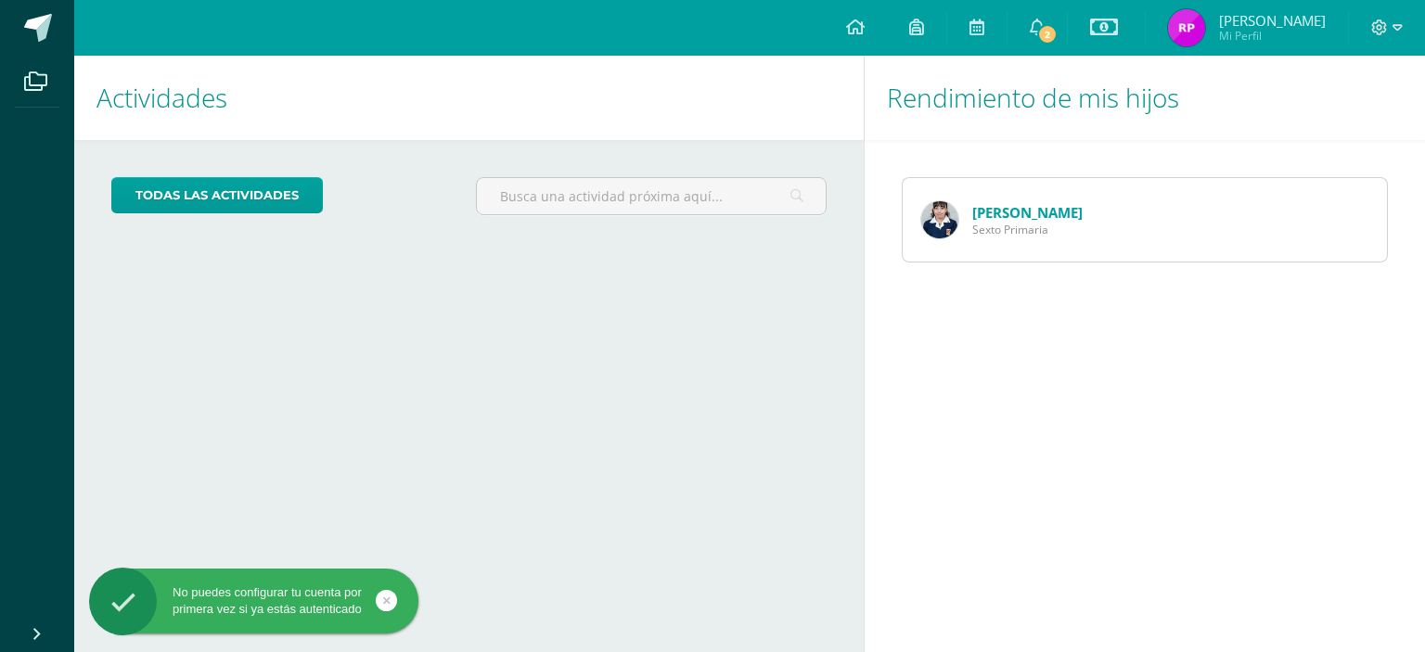
click at [996, 214] on link "[PERSON_NAME]" at bounding box center [1027, 212] width 110 height 19
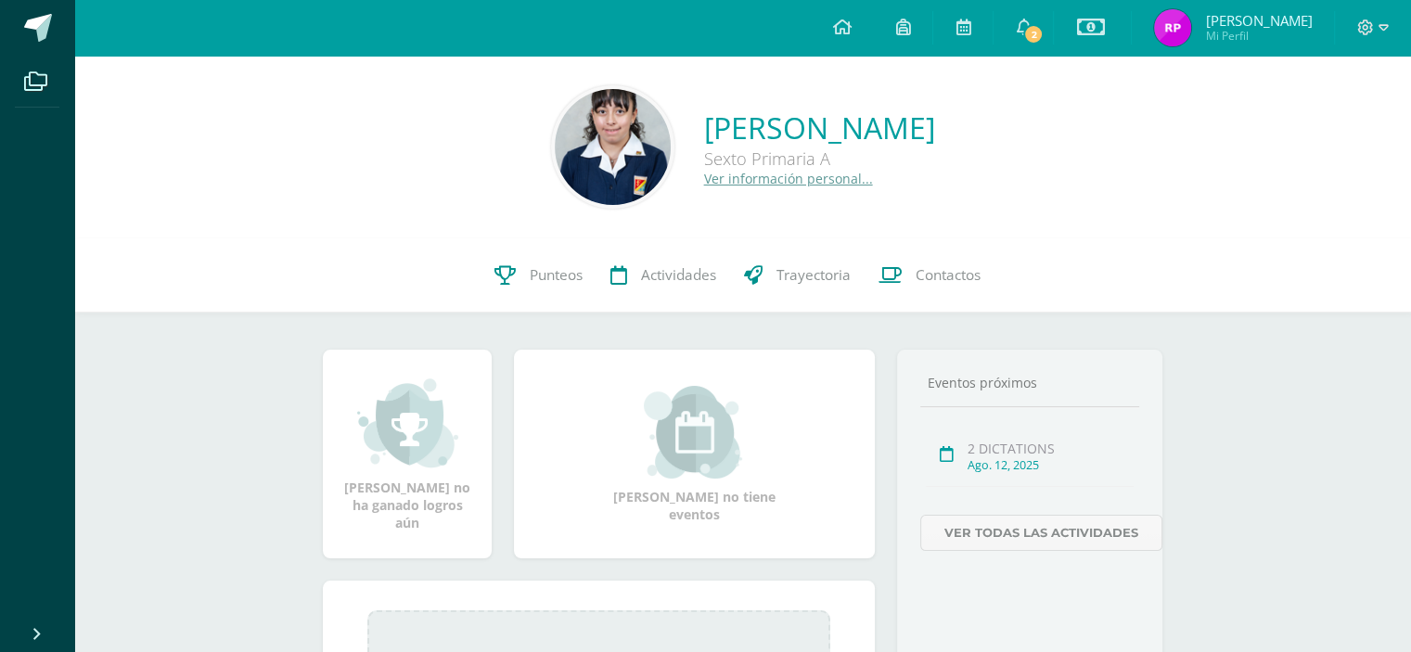
click at [996, 214] on div "Katherine Johanna Albizures Perdomo Sexto Primaria A Ver información personal..." at bounding box center [742, 147] width 1337 height 183
click at [551, 278] on span "Punteos" at bounding box center [556, 274] width 53 height 19
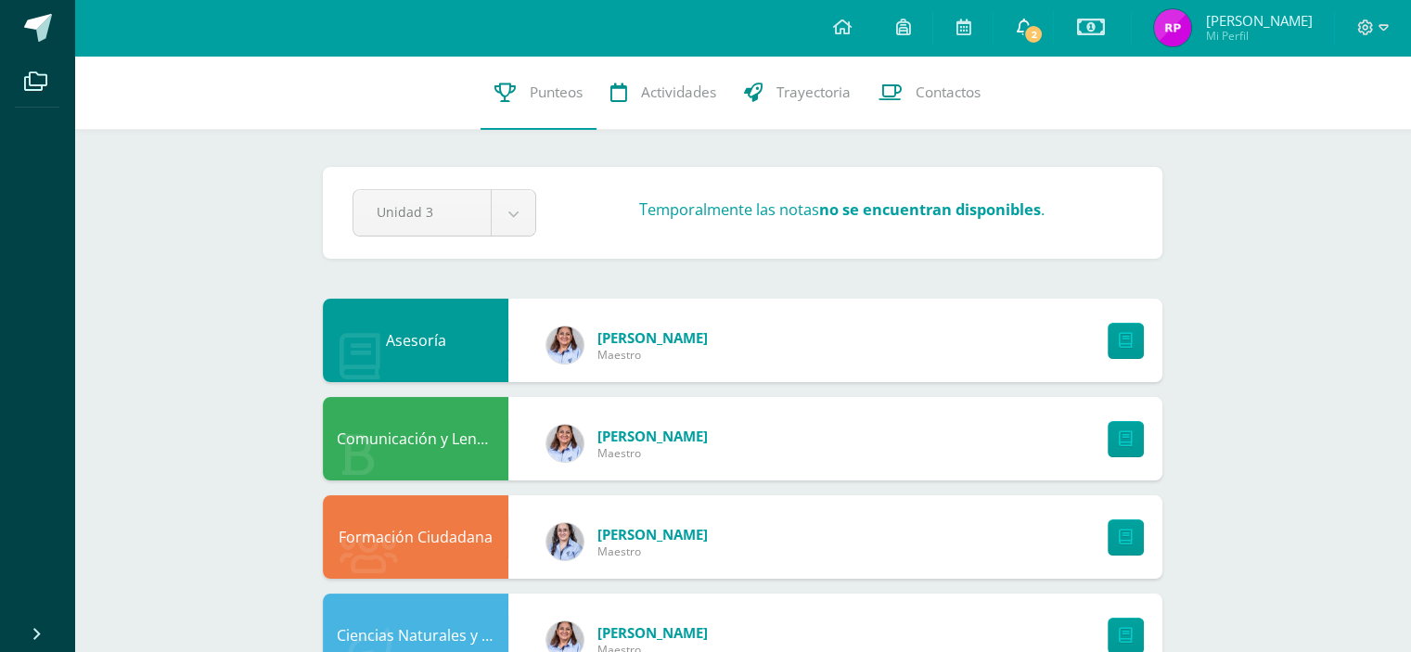
click at [1024, 31] on span "2" at bounding box center [1033, 34] width 20 height 20
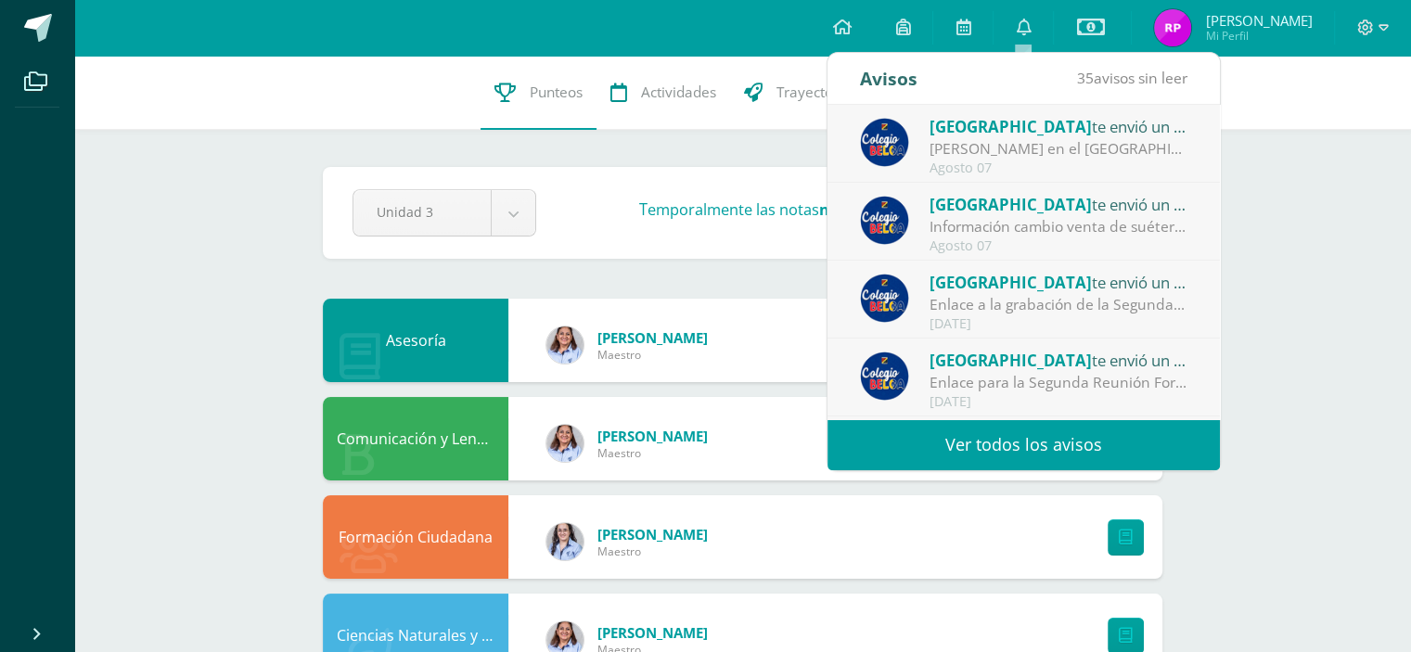
click at [905, 167] on div "Colegio Belga te envió un aviso Abuelitos Heladeros en el Colegio Belga.: Estim…" at bounding box center [1023, 144] width 327 height 61
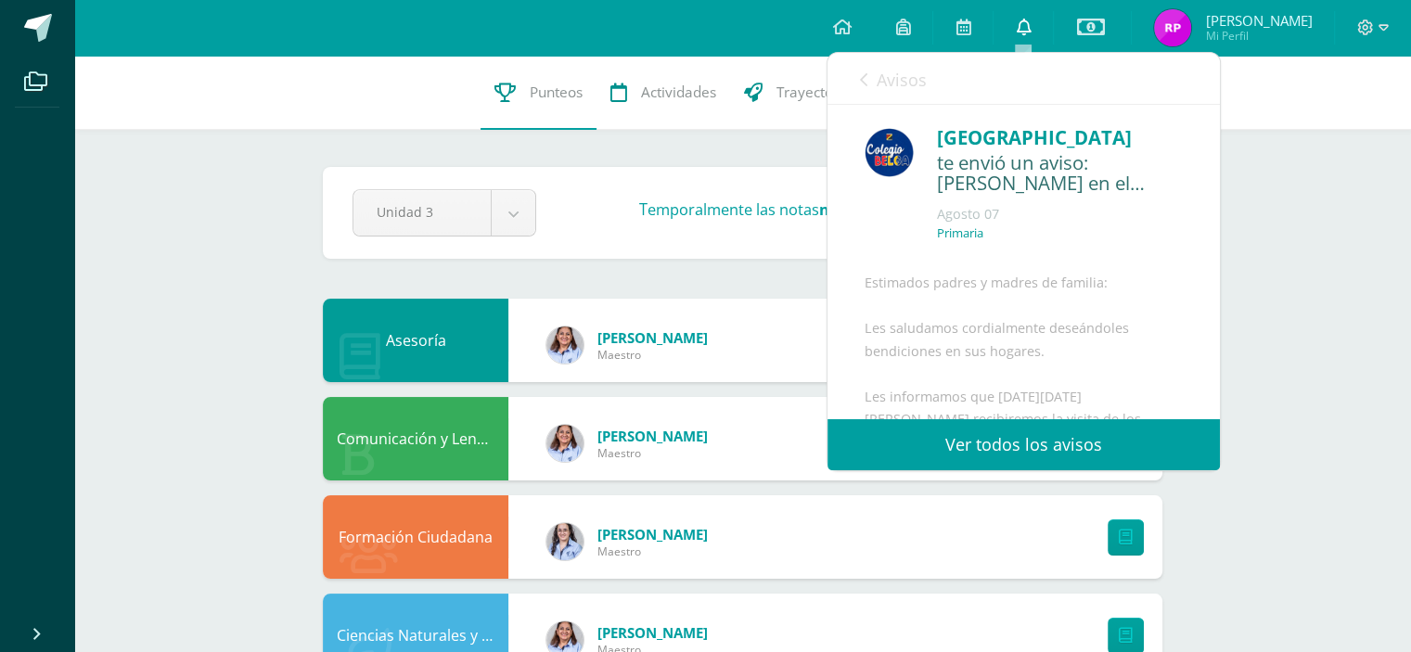
click at [1020, 32] on icon at bounding box center [1023, 27] width 15 height 17
click at [949, 444] on link "Ver todos los avisos" at bounding box center [1023, 444] width 392 height 51
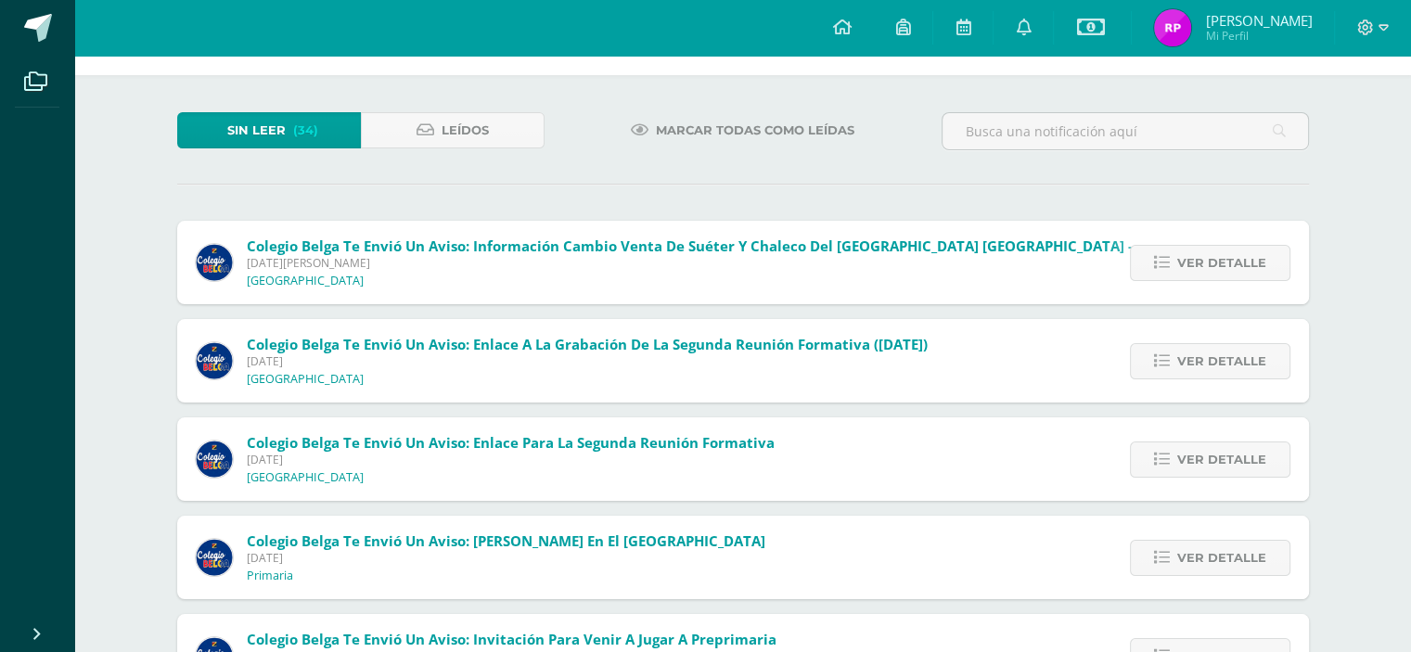
scroll to position [74, 0]
